Goal: Task Accomplishment & Management: Complete application form

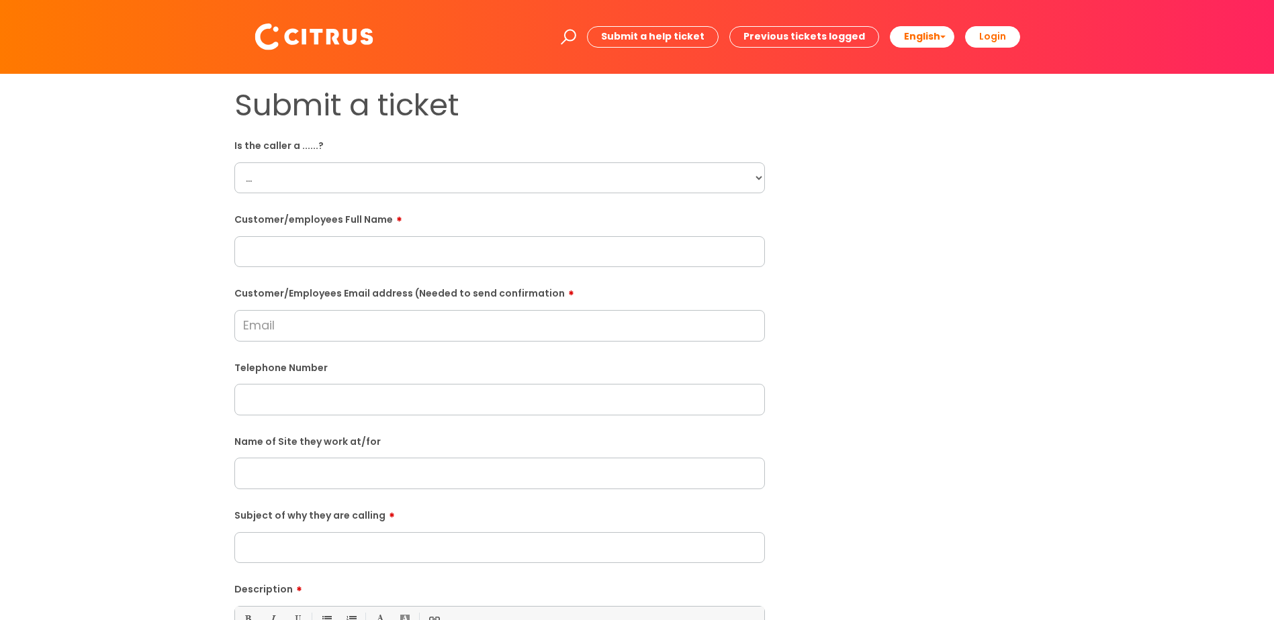
click at [247, 188] on select "... Citrus Customer Citrus Employee Contractor Supplier" at bounding box center [499, 177] width 530 height 31
select select "Citrus Employee"
click at [234, 162] on select "... Citrus Customer Citrus Employee Contractor Supplier" at bounding box center [499, 177] width 530 height 31
paste input "Jessica Edwards"
type input "Jessica Edwards"
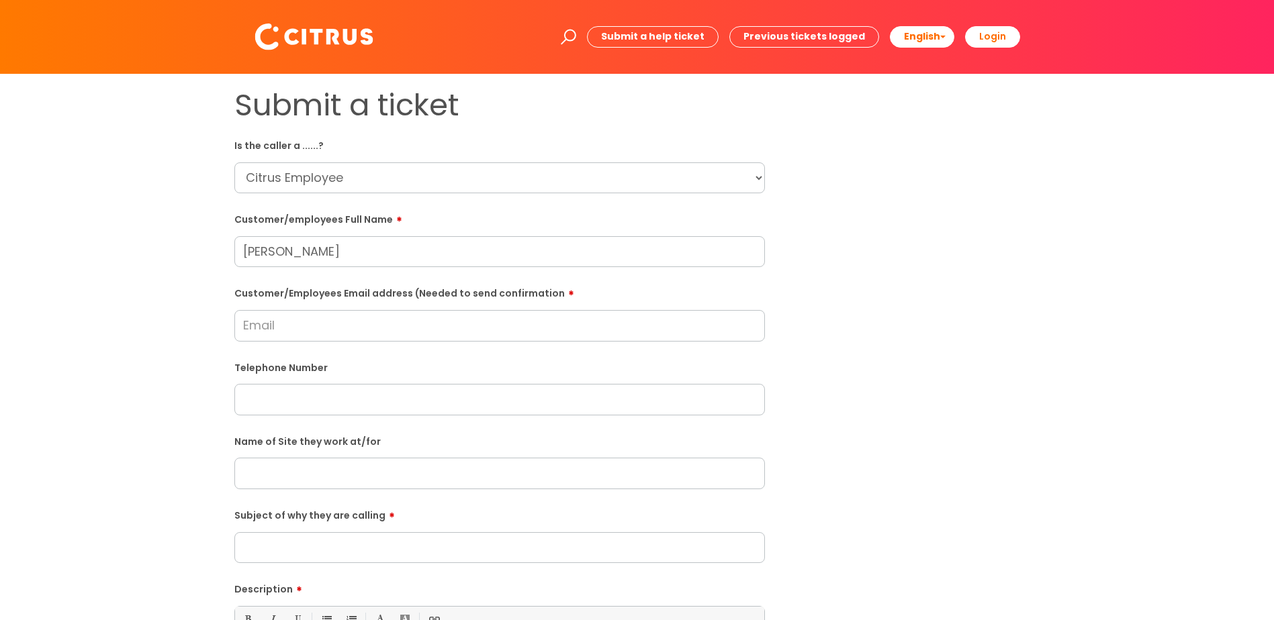
paste input "jedwards10600@gmail.com"
type input "jedwards10600@gmail.com"
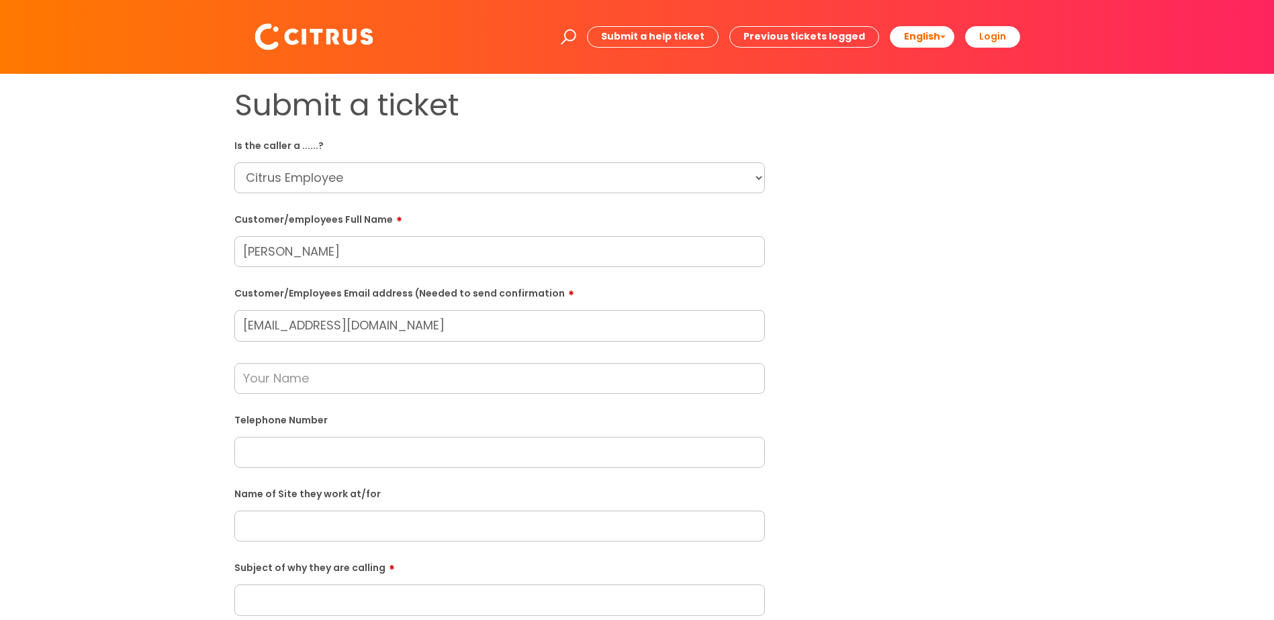
paste input "07400087415"
type input "07400087415"
click at [295, 377] on input "text" at bounding box center [499, 378] width 530 height 31
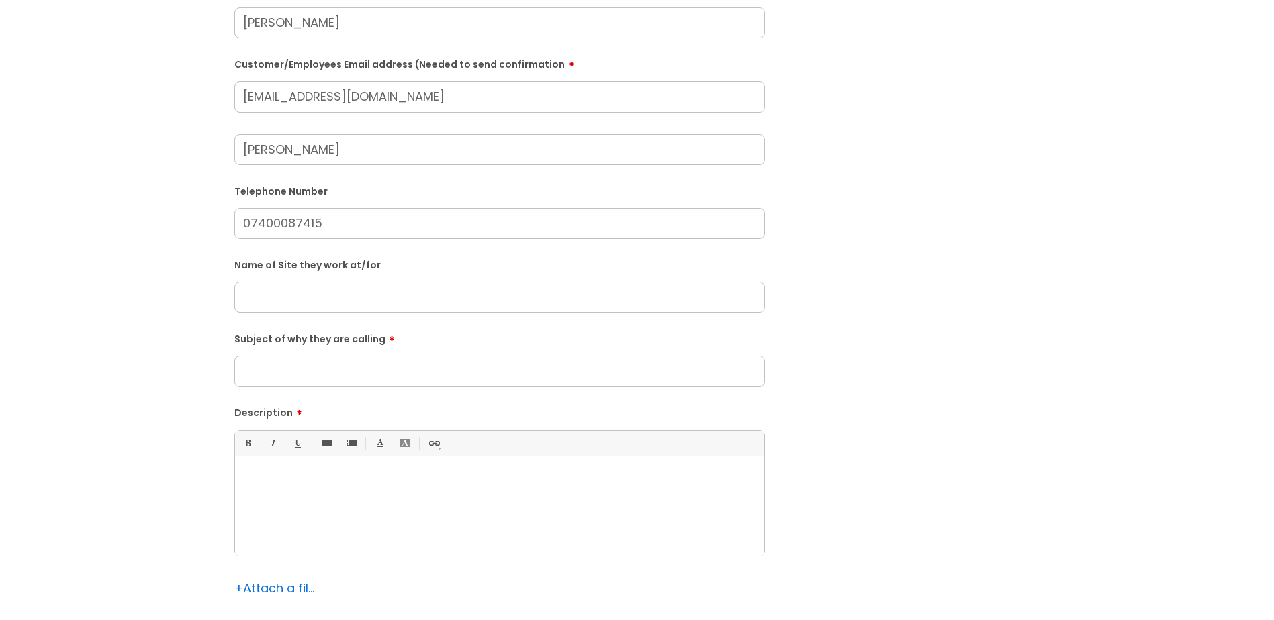
scroll to position [277, 0]
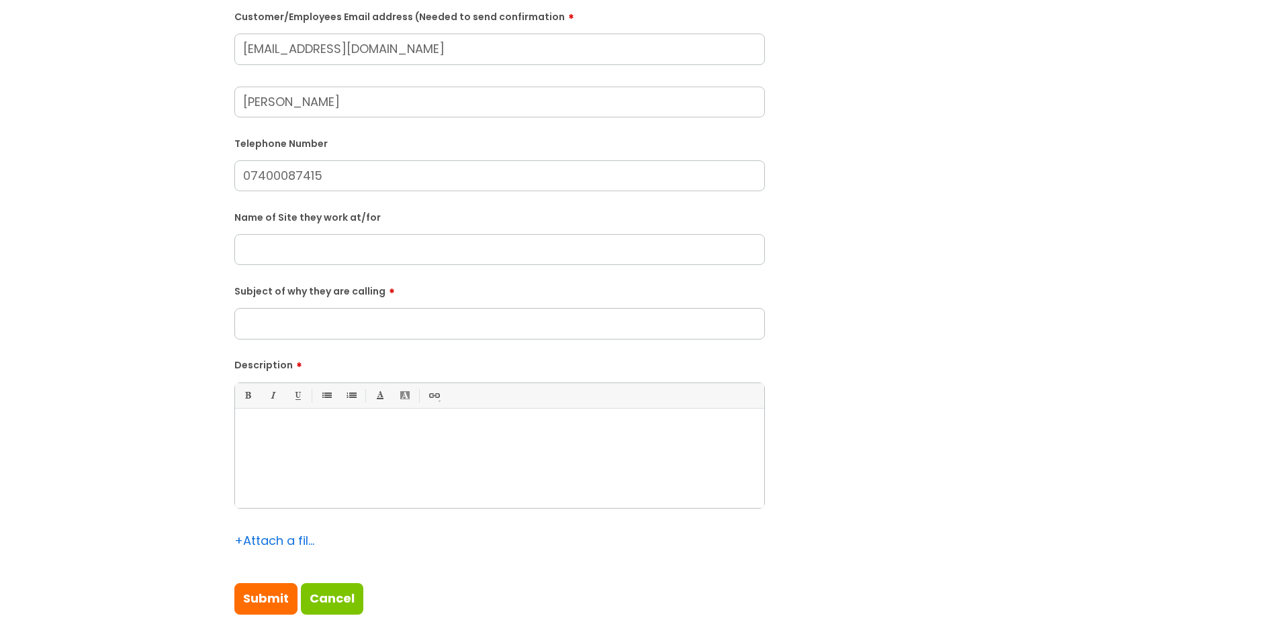
type input "Julie"
click at [270, 252] on input "text" at bounding box center [499, 249] width 530 height 31
type input "Newlands Academy"
click at [322, 326] on input "Subject of why they are calling" at bounding box center [499, 323] width 530 height 31
type input "Clocking Off"
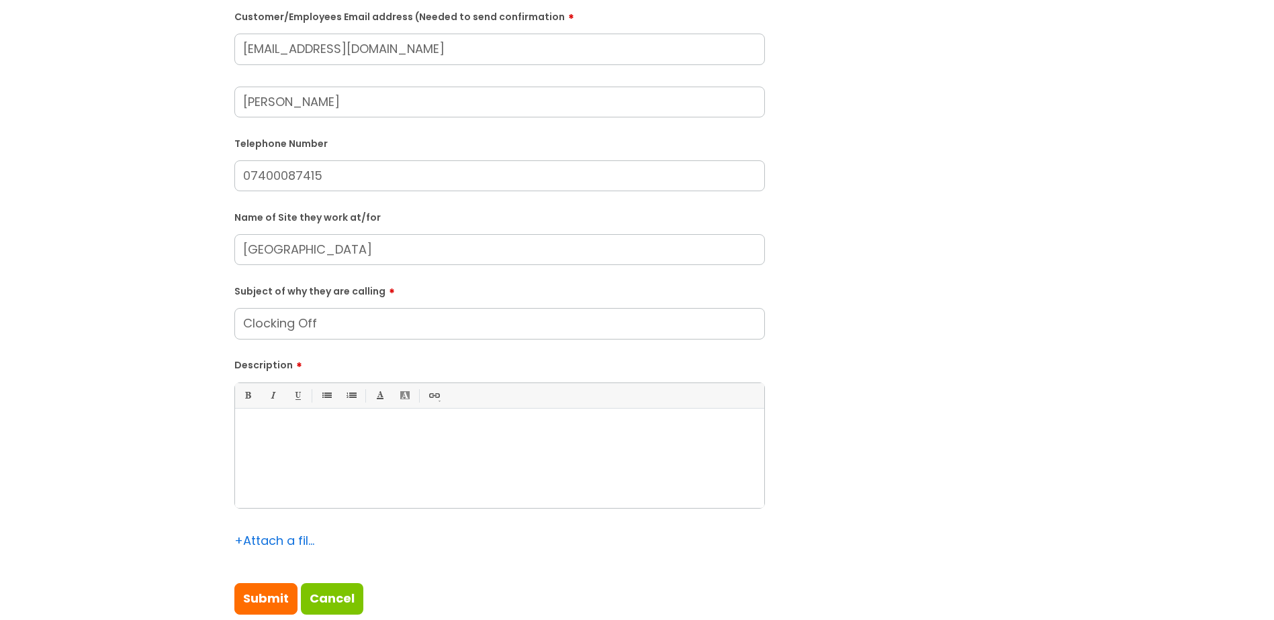
click at [354, 452] on div at bounding box center [499, 462] width 529 height 93
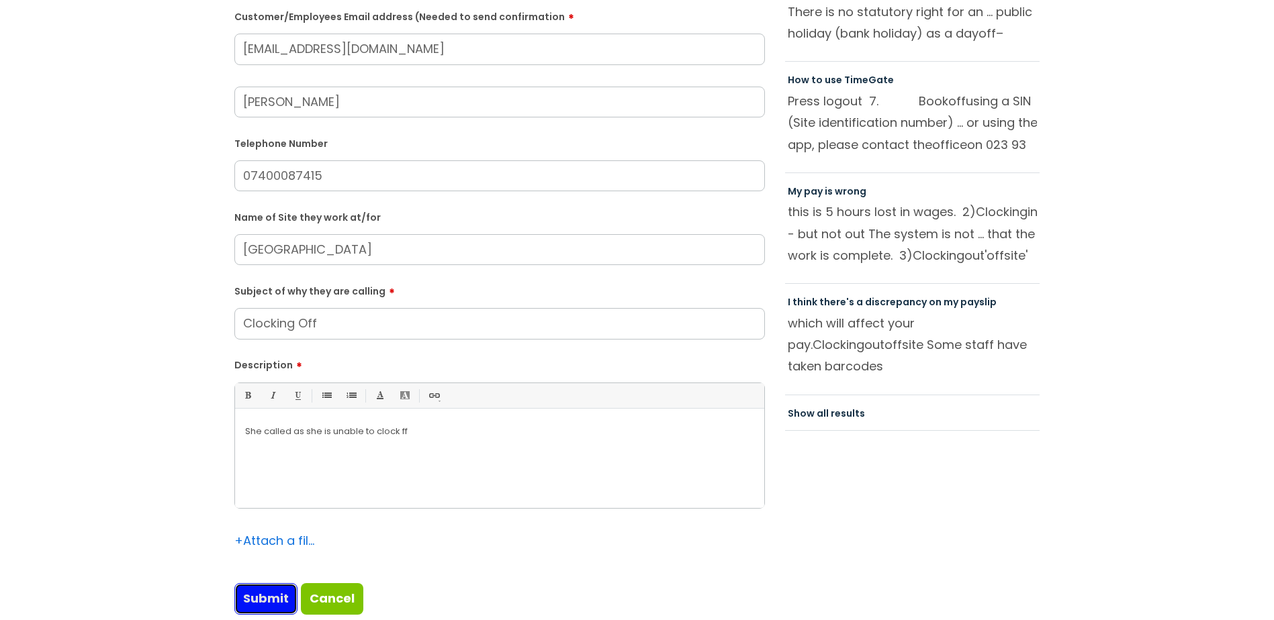
click at [265, 596] on input "Submit" at bounding box center [265, 598] width 63 height 31
type input "Please Wait..."
